Goal: Task Accomplishment & Management: Complete application form

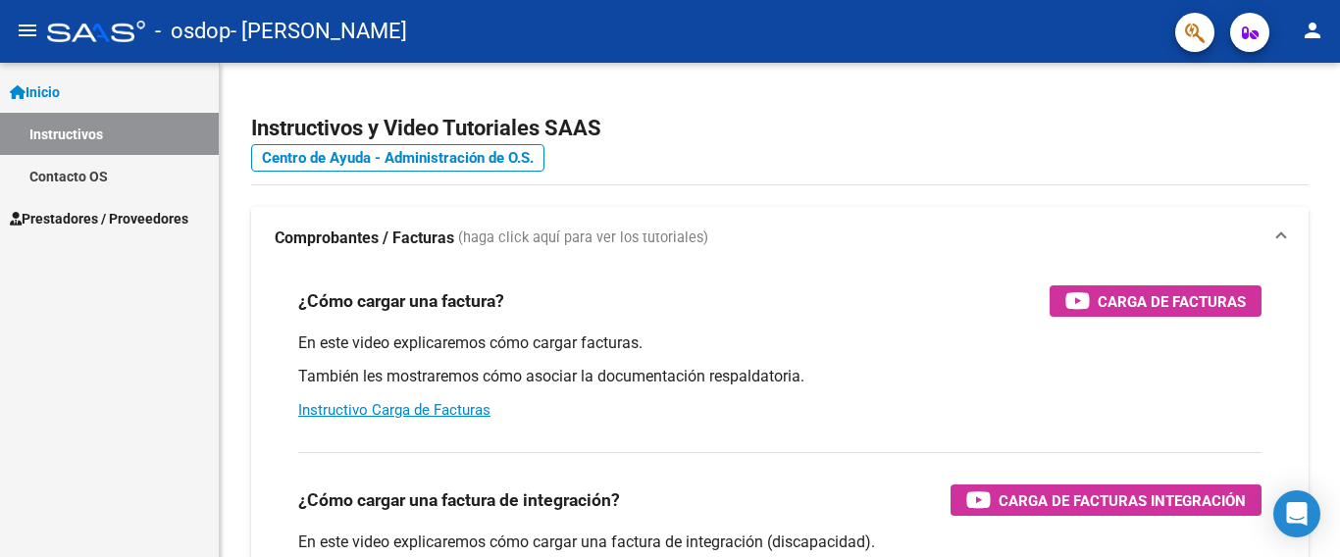
click at [61, 223] on span "Prestadores / Proveedores" at bounding box center [99, 219] width 179 height 22
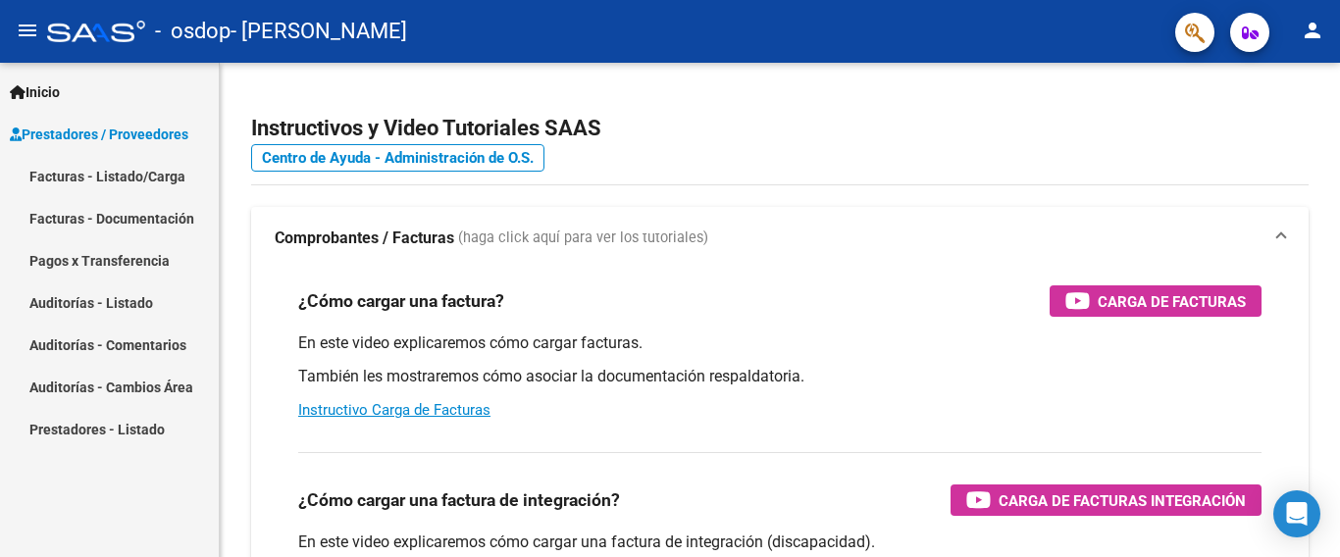
click at [61, 223] on link "Facturas - Documentación" at bounding box center [109, 218] width 219 height 42
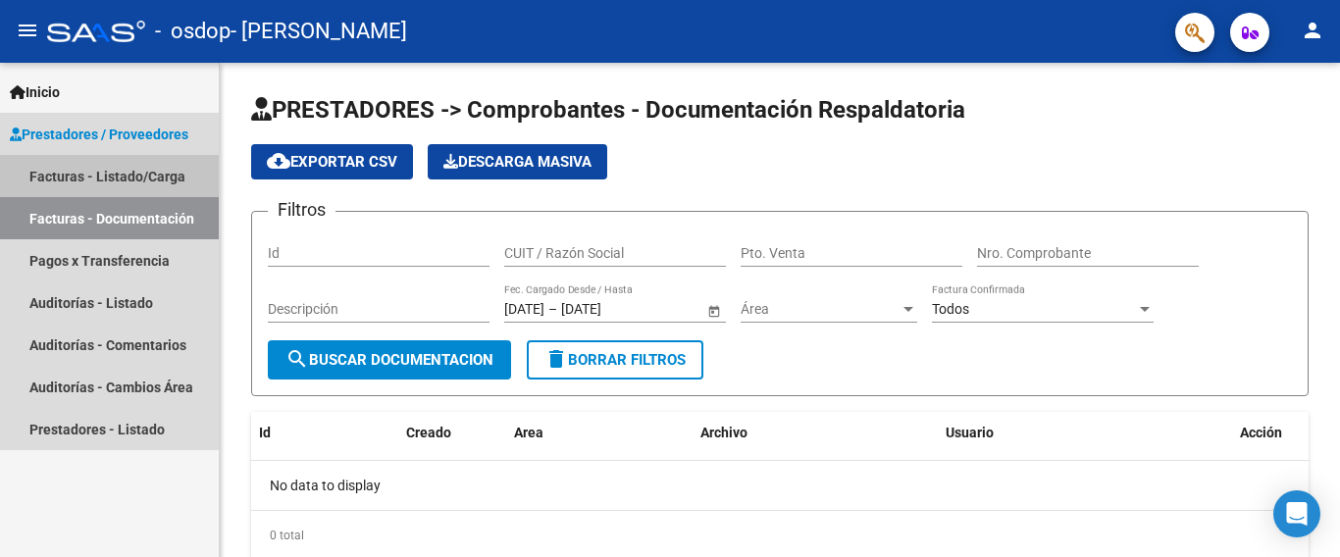
click at [146, 178] on link "Facturas - Listado/Carga" at bounding box center [109, 176] width 219 height 42
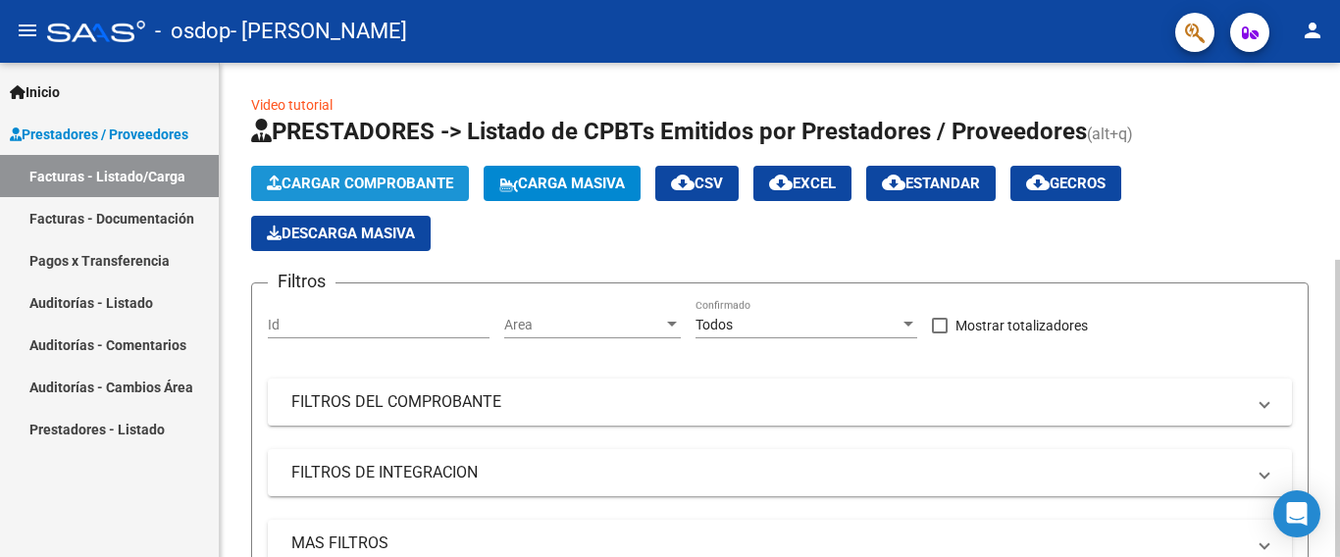
click at [408, 184] on span "Cargar Comprobante" at bounding box center [360, 184] width 186 height 18
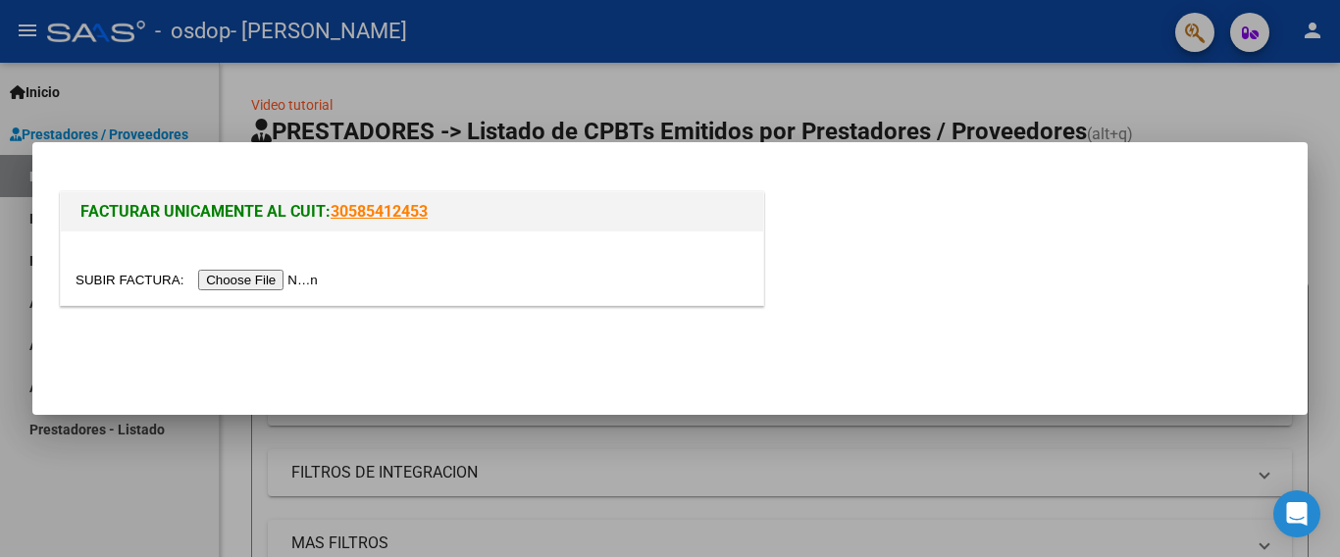
click at [1222, 91] on div at bounding box center [670, 278] width 1340 height 557
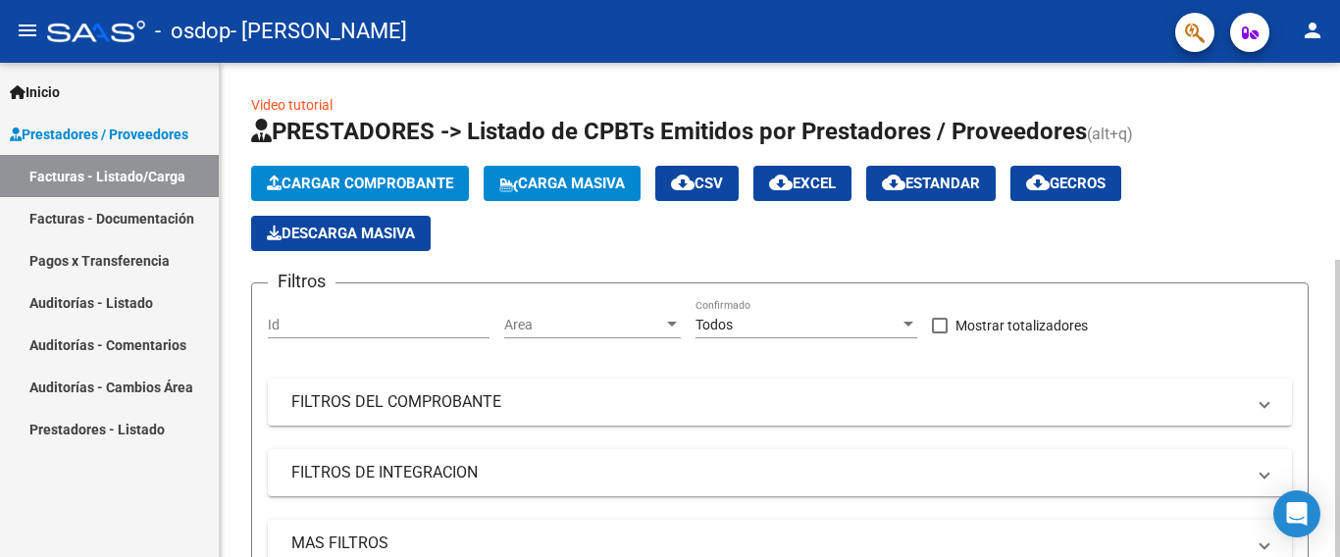
scroll to position [328, 0]
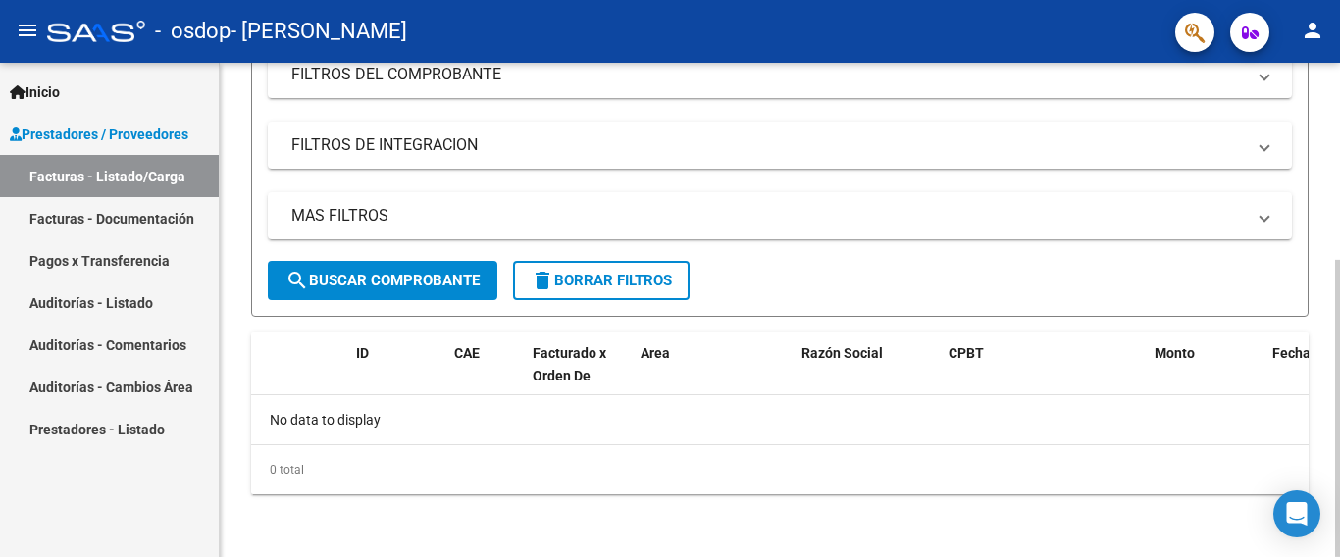
click at [1323, 395] on div at bounding box center [1337, 310] width 5 height 494
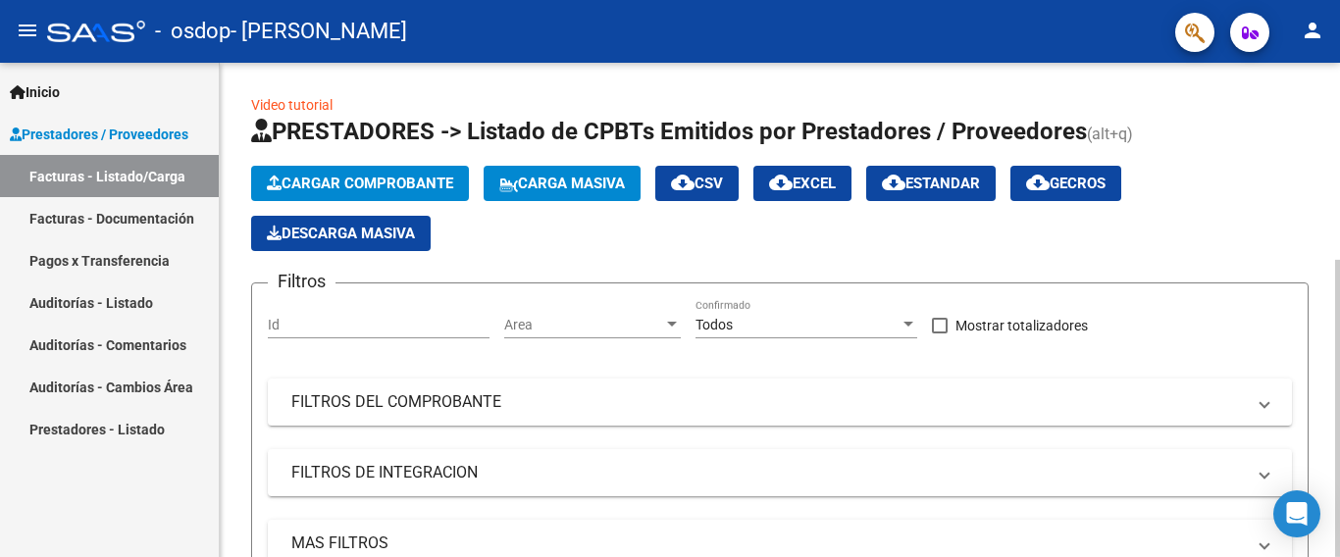
click at [1323, 163] on div at bounding box center [1337, 310] width 5 height 494
click at [424, 182] on span "Cargar Comprobante" at bounding box center [360, 184] width 186 height 18
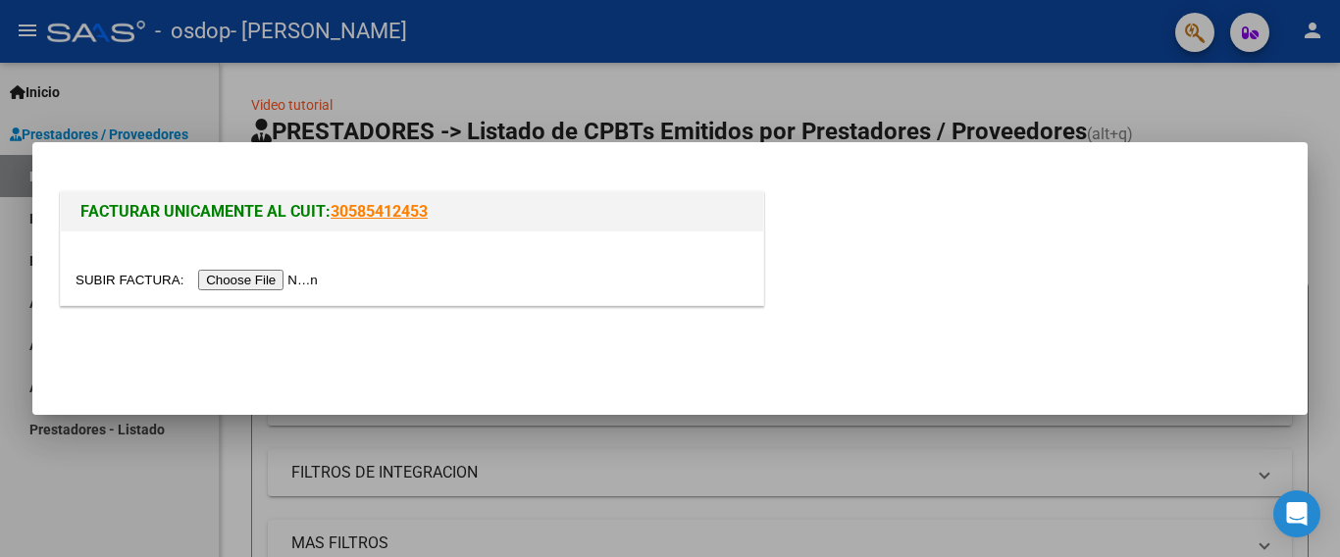
click at [238, 277] on input "file" at bounding box center [200, 280] width 248 height 21
click at [1093, 97] on div at bounding box center [670, 278] width 1340 height 557
